Goal: Task Accomplishment & Management: Complete application form

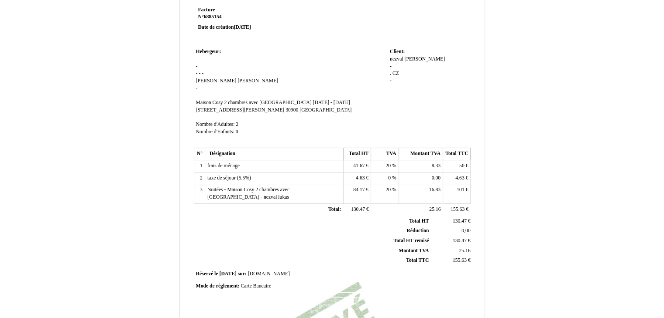
scroll to position [33, 0]
click at [394, 68] on div "nezval nezval [PERSON_NAME] - . . CZ CZ -" at bounding box center [429, 75] width 79 height 37
click at [392, 67] on div "nezval nezval [PERSON_NAME] - . . CZ CZ -" at bounding box center [429, 75] width 79 height 37
click at [390, 68] on span "-" at bounding box center [391, 68] width 2 height 6
paste input "Suppliers Support A.S. - Opletalova 1525/39 - 110 00 [GEOGRAPHIC_DATA] - [GEOGR…"
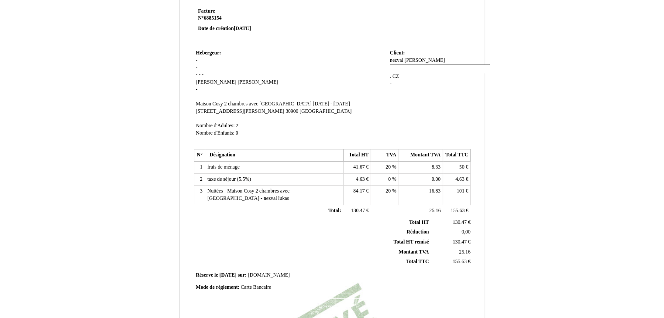
type input "Suppliers Support A.S. - Opletalova 1525/39 - 110 00 [GEOGRAPHIC_DATA] - [GEOGR…"
click at [415, 88] on div "nezval nezval [PERSON_NAME] - . . CZ CZ -" at bounding box center [429, 75] width 79 height 37
click at [237, 82] on span "[PERSON_NAME]" at bounding box center [257, 82] width 41 height 6
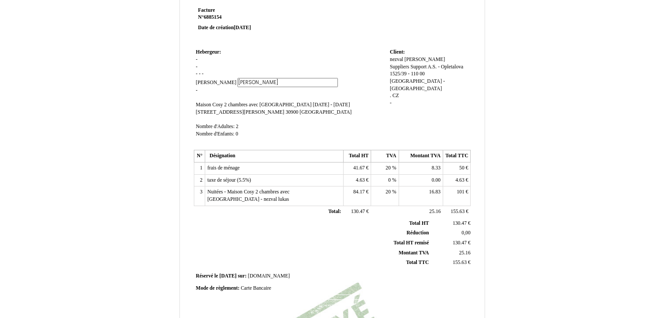
click at [237, 82] on input "[PERSON_NAME]" at bounding box center [287, 82] width 100 height 9
type input "B."
click at [292, 100] on td "Hebergeur: Hebergeur: - - - - - [PERSON_NAME] - SIRET Maison Cosy 2 chambres av…" at bounding box center [291, 96] width 194 height 99
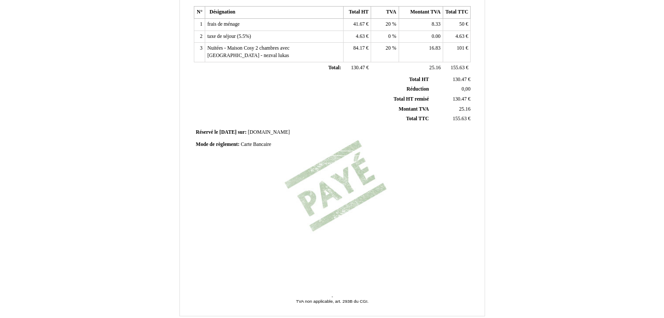
scroll to position [208, 0]
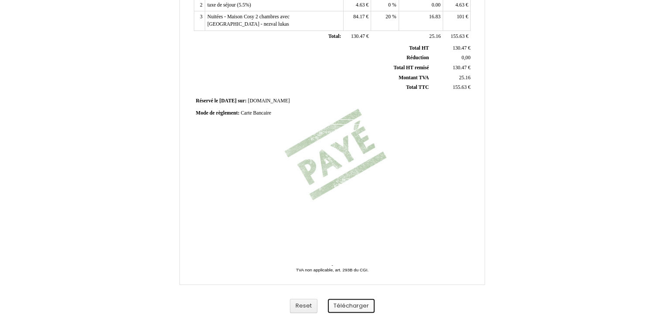
click at [344, 306] on button "Télécharger" at bounding box center [351, 306] width 47 height 14
